Goal: Transaction & Acquisition: Purchase product/service

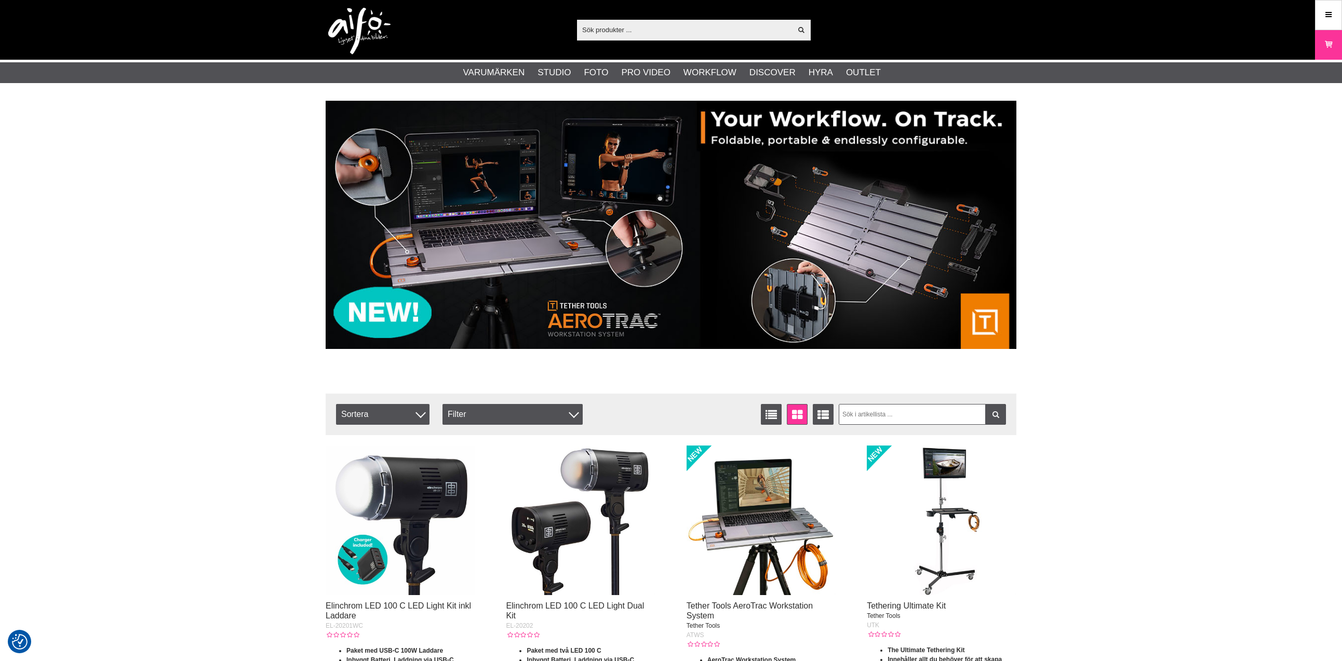
click at [686, 29] on input "text" at bounding box center [684, 30] width 215 height 16
click at [1341, 46] on link "Varukorg" at bounding box center [1329, 45] width 26 height 24
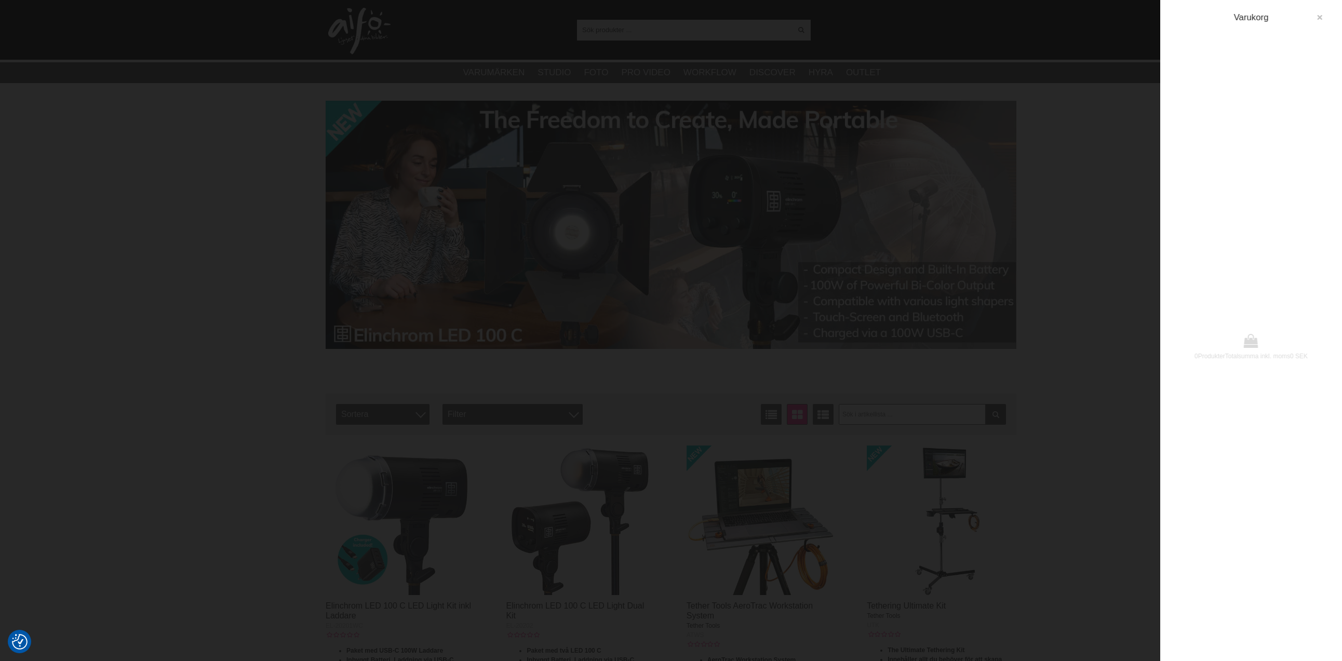
click at [1317, 14] on icon "button" at bounding box center [1319, 17] width 7 height 7
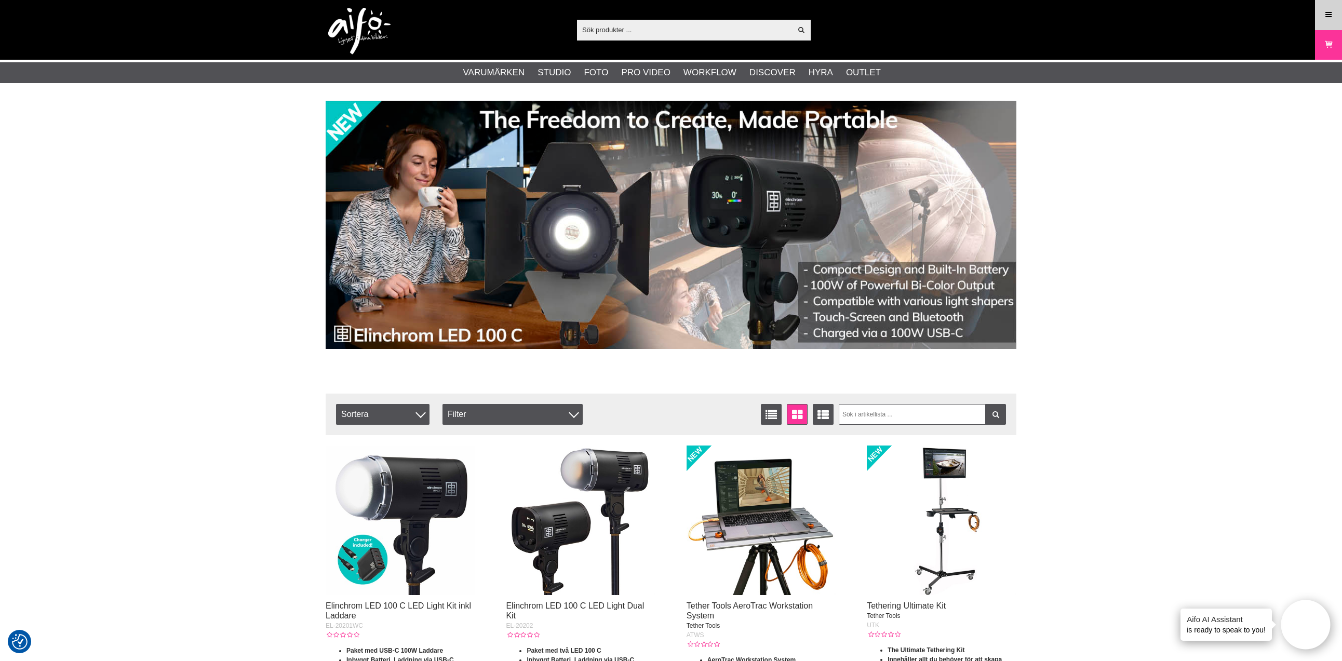
click at [1332, 13] on icon at bounding box center [1328, 14] width 9 height 11
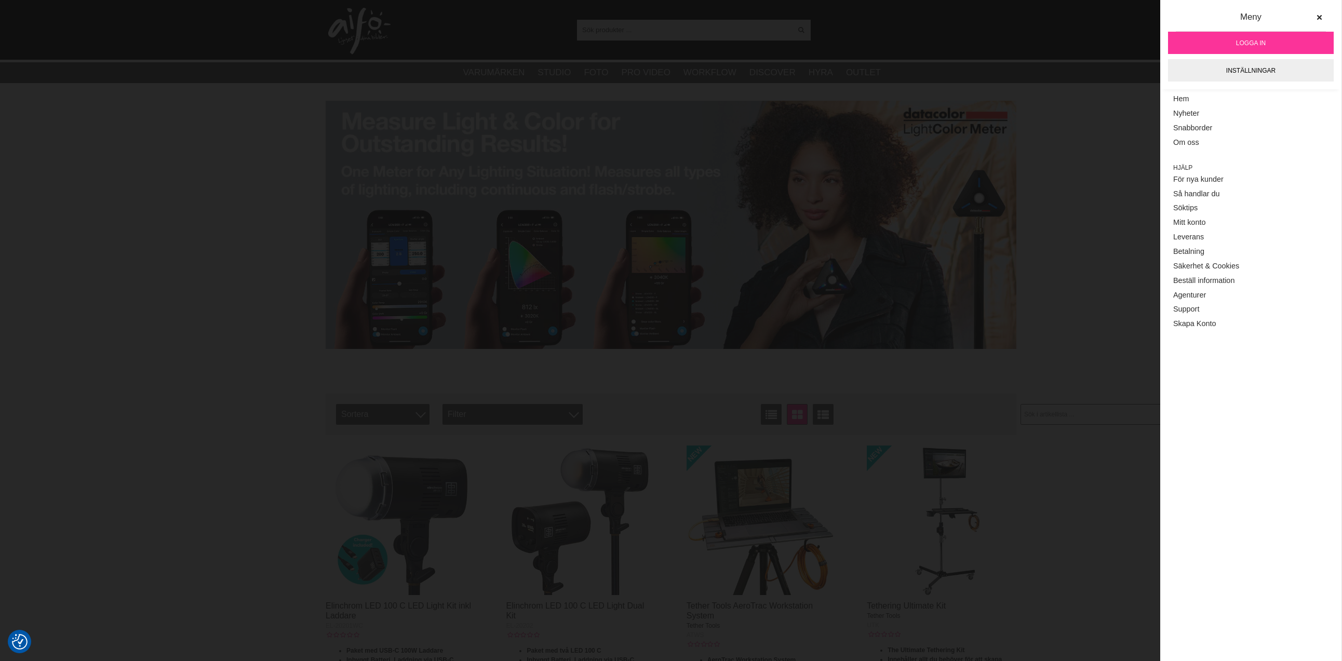
click at [1277, 36] on link "Logga in" at bounding box center [1251, 43] width 166 height 22
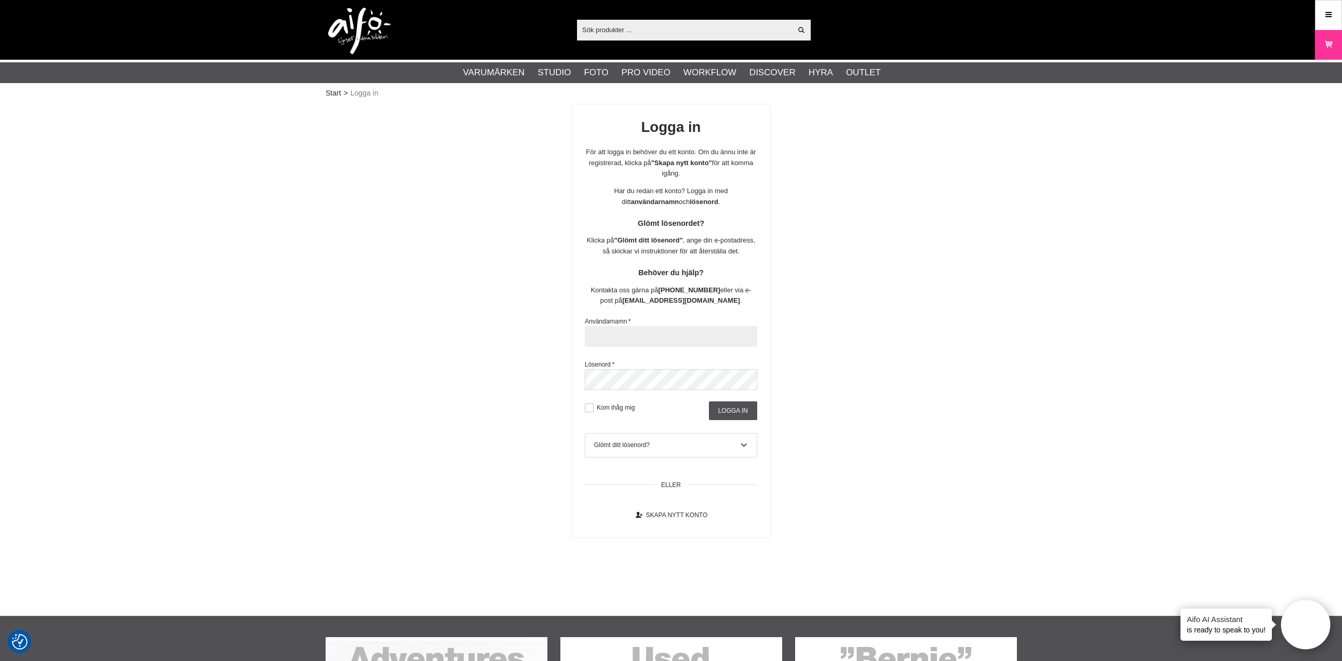
type input "susanne.holm@scandinavianphoto.se"
click at [749, 406] on input "Logga in" at bounding box center [733, 411] width 48 height 19
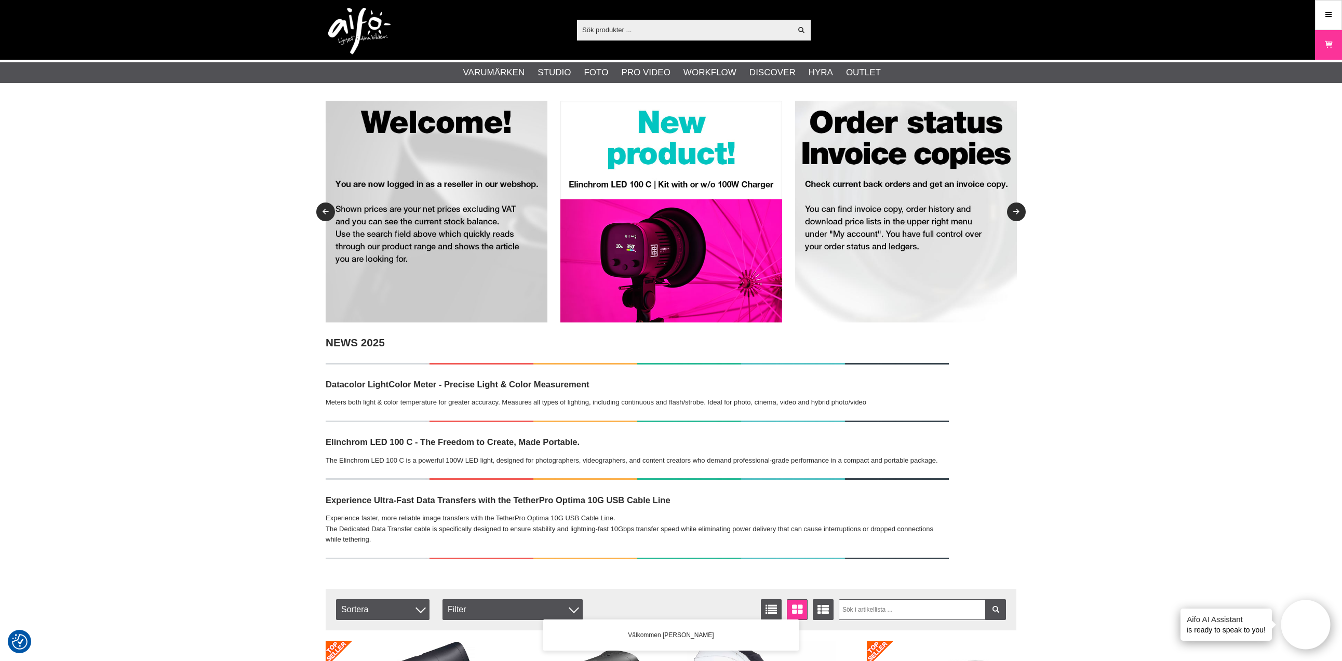
click at [626, 28] on input "text" at bounding box center [684, 30] width 215 height 16
paste input "LA-7622"
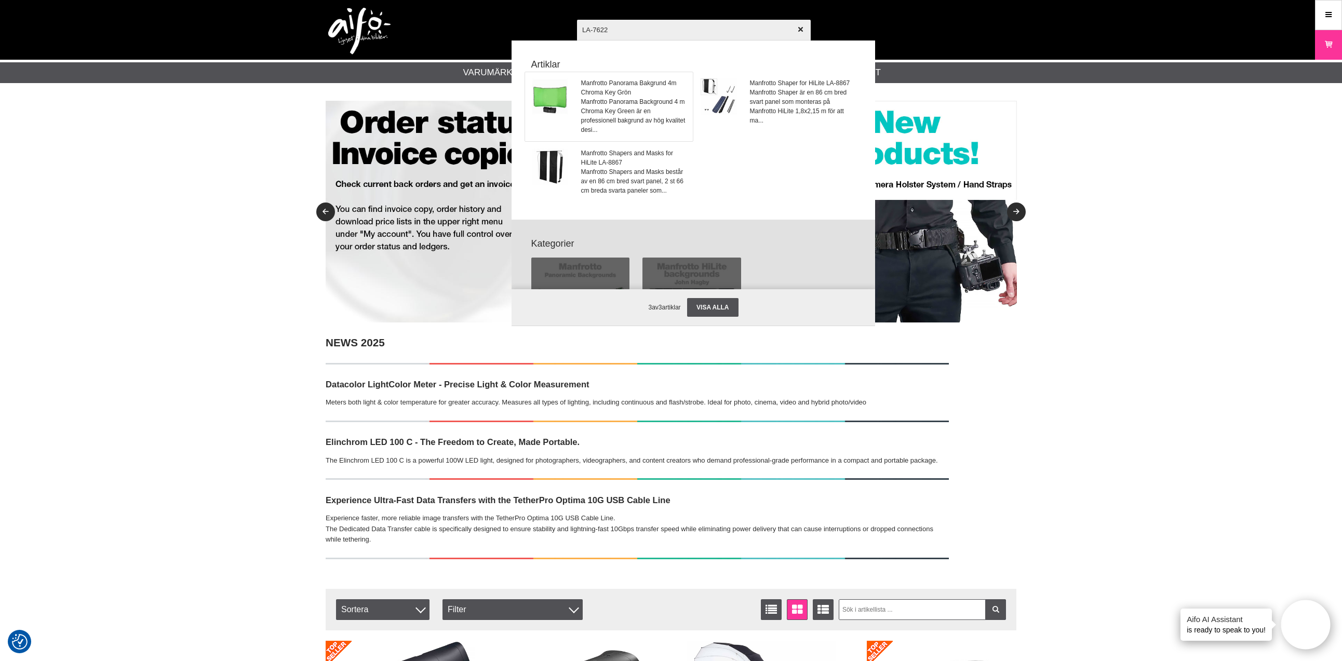
type input "LA-7622"
click at [611, 98] on span "Manfrotto Panorama Background 4 m Chroma Key Green är en professionell bakgrund…" at bounding box center [633, 115] width 105 height 37
